Goal: Task Accomplishment & Management: Manage account settings

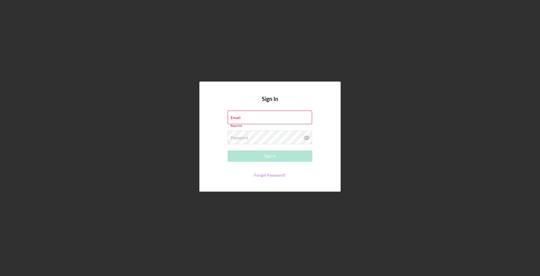
click at [276, 174] on link "Forgot Password?" at bounding box center [270, 175] width 32 height 5
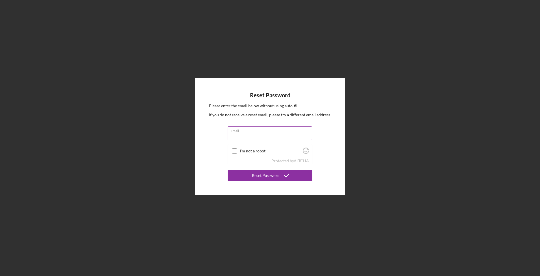
click at [239, 134] on input "Email" at bounding box center [270, 134] width 84 height 14
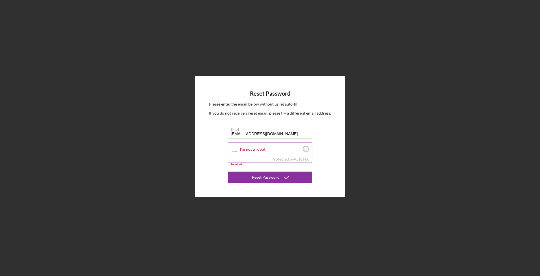
type input "[EMAIL_ADDRESS][DOMAIN_NAME]"
click at [235, 150] on input "I'm not a robot" at bounding box center [234, 149] width 5 height 5
checkbox input "true"
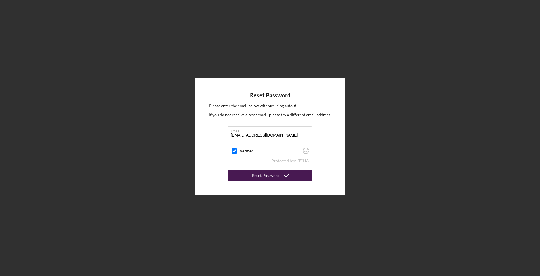
drag, startPoint x: 274, startPoint y: 176, endPoint x: 263, endPoint y: 176, distance: 10.5
click at [273, 175] on div "Reset Password" at bounding box center [266, 175] width 28 height 11
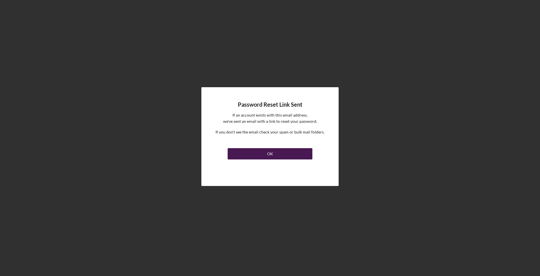
click at [269, 155] on div "OK" at bounding box center [270, 153] width 6 height 11
